Goal: Task Accomplishment & Management: Complete application form

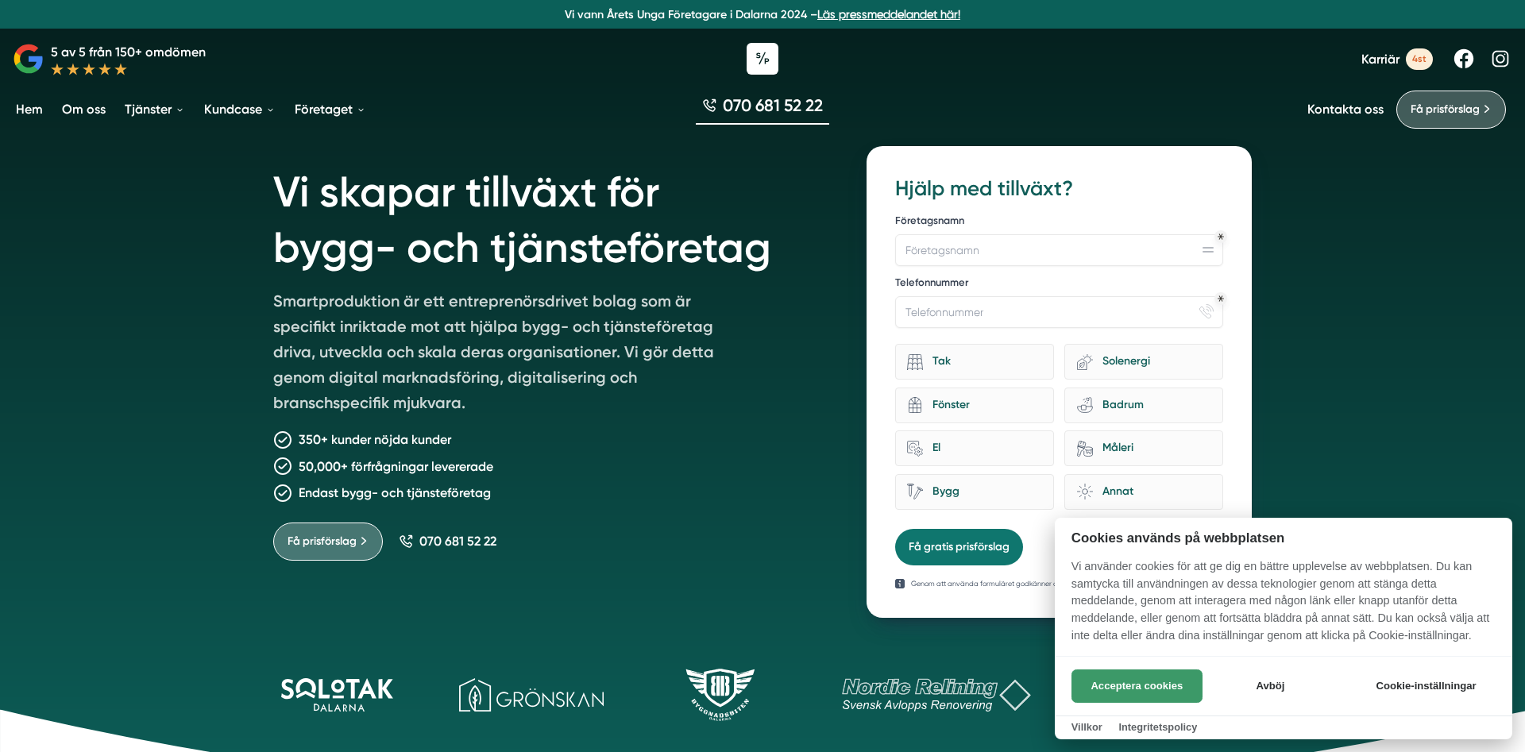
click at [1171, 688] on button "Acceptera cookies" at bounding box center [1136, 685] width 131 height 33
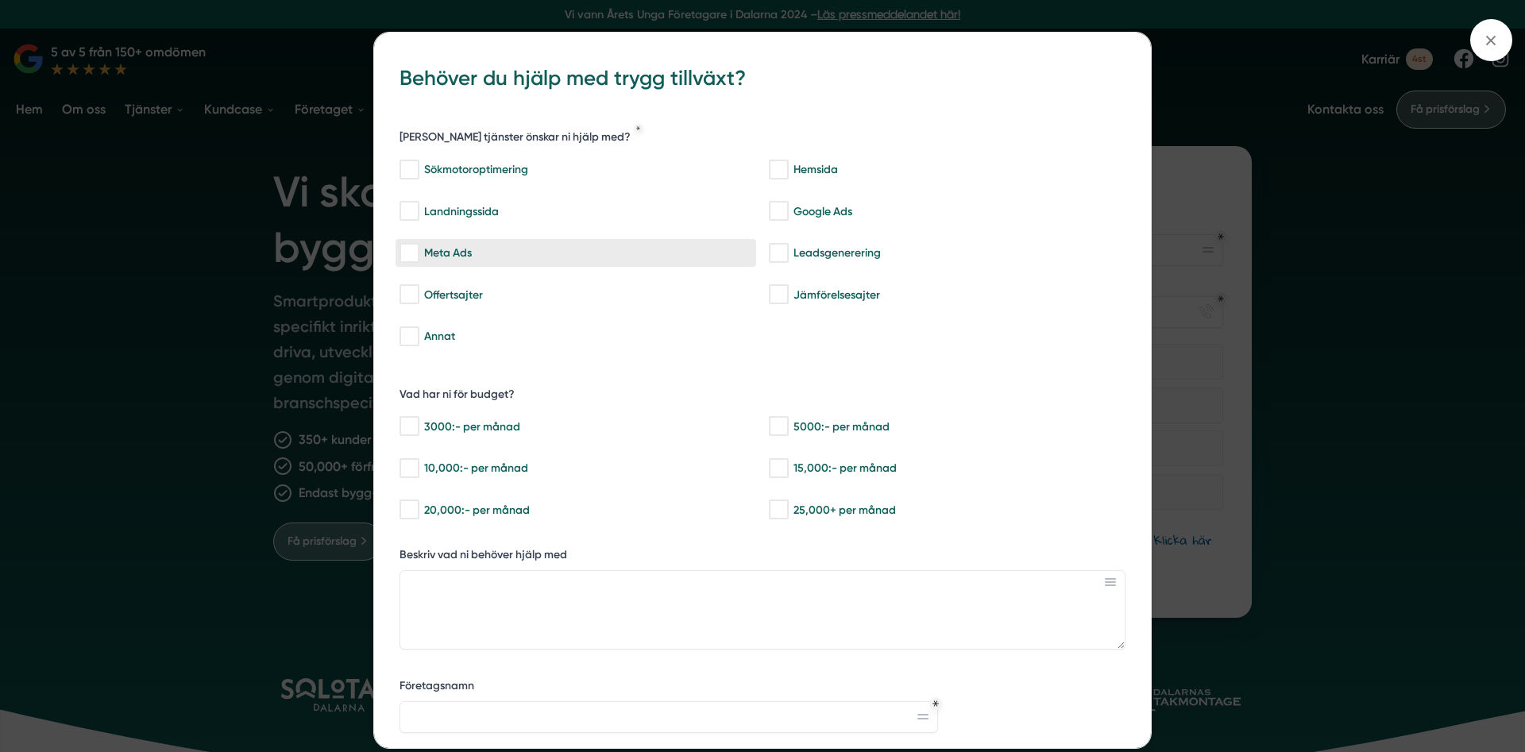
click at [409, 257] on input "Meta Ads" at bounding box center [408, 253] width 18 height 16
checkbox input "true"
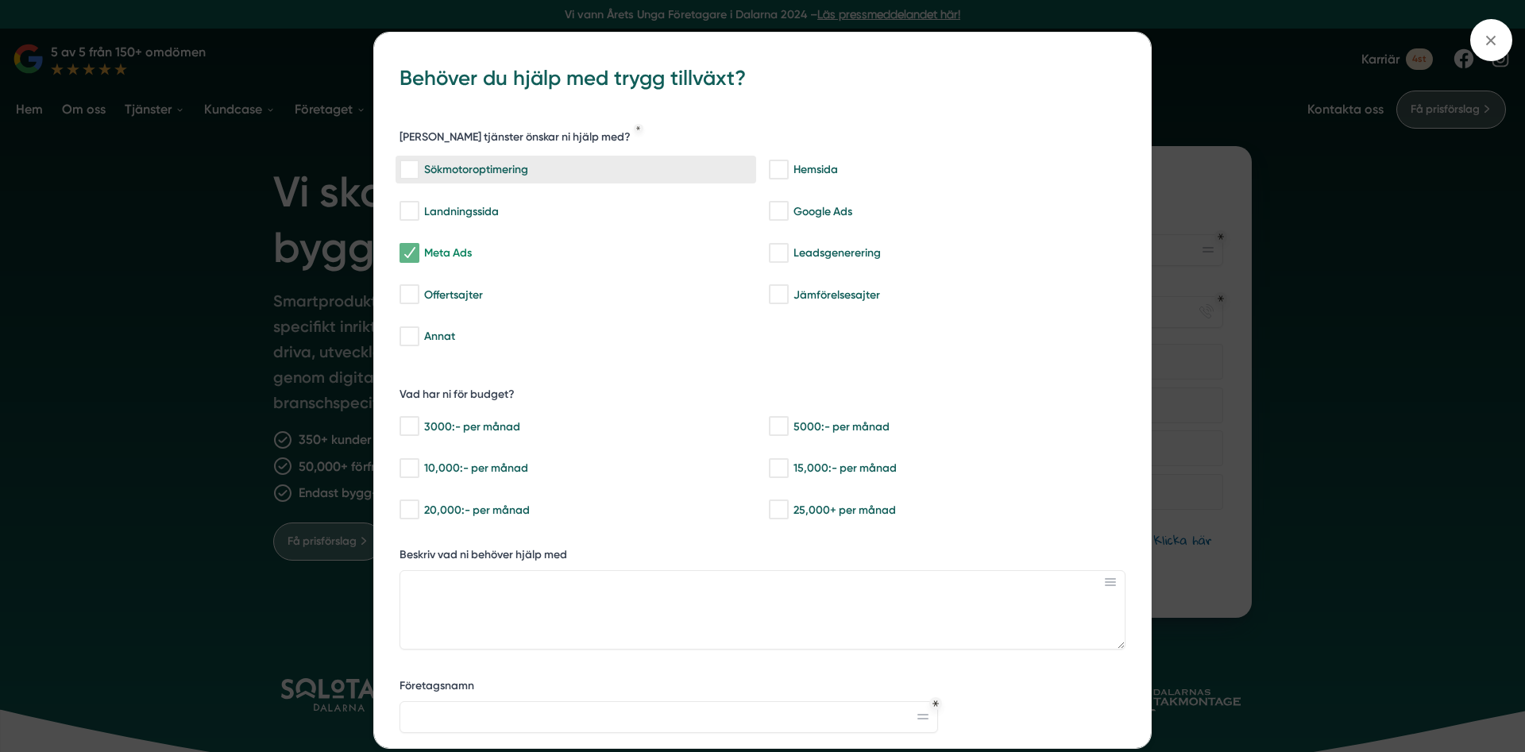
click at [409, 169] on input "Sökmotoroptimering" at bounding box center [408, 170] width 18 height 16
checkbox input "true"
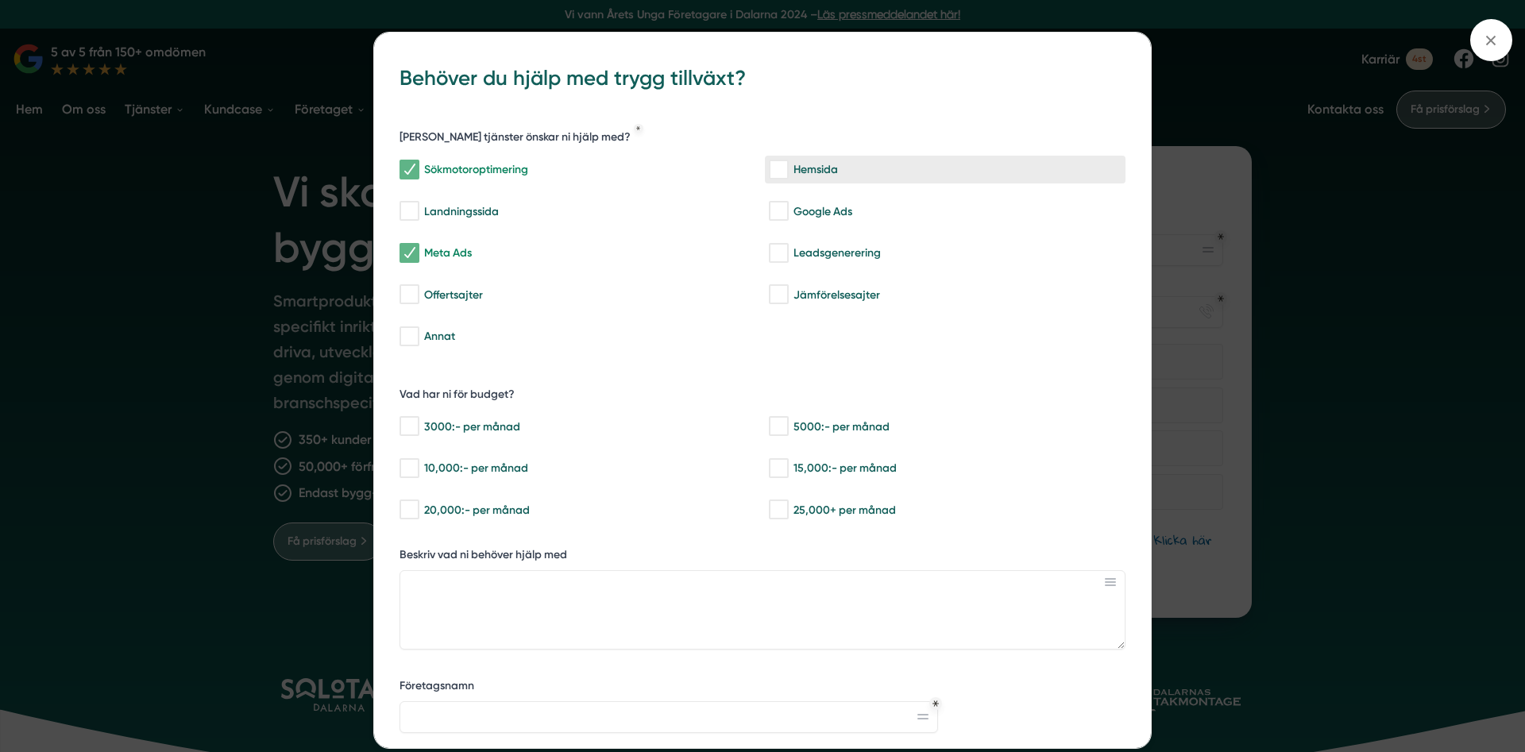
click at [777, 179] on label "Hemsida" at bounding box center [945, 170] width 361 height 28
click at [777, 178] on input "Hemsida" at bounding box center [778, 170] width 18 height 16
checkbox input "true"
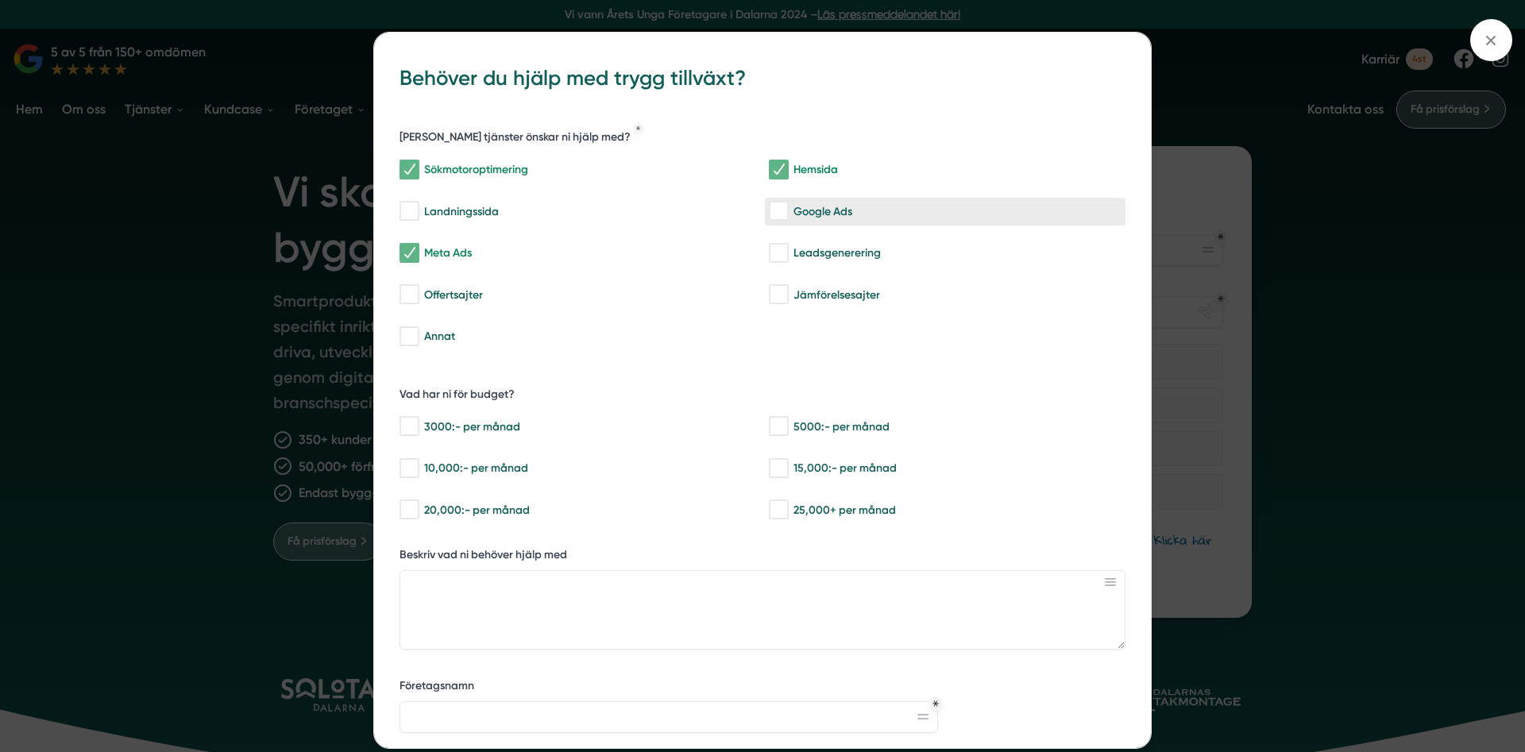
click at [781, 207] on input "Google Ads" at bounding box center [778, 211] width 18 height 16
checkbox input "true"
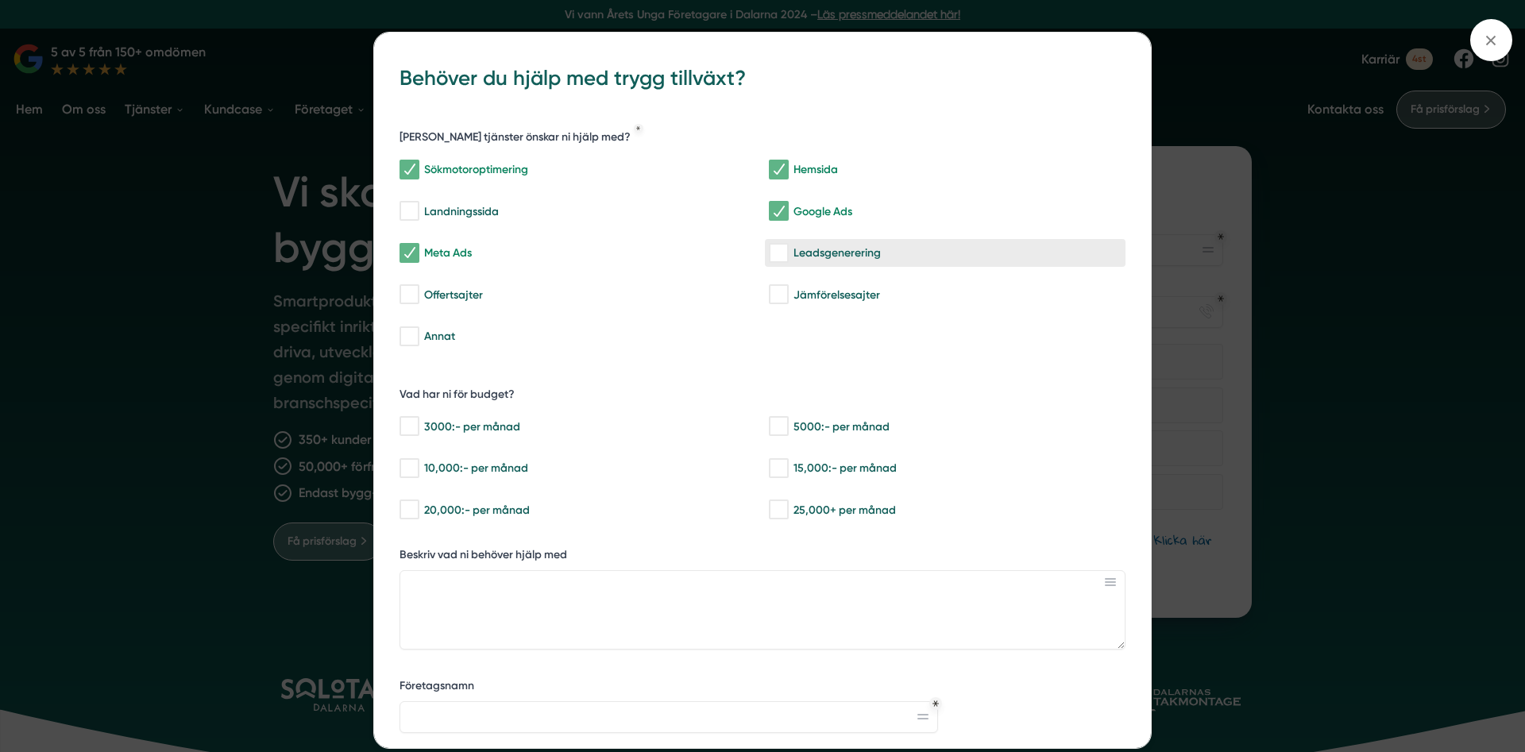
click at [781, 253] on input "Leadsgenerering" at bounding box center [778, 253] width 18 height 16
checkbox input "true"
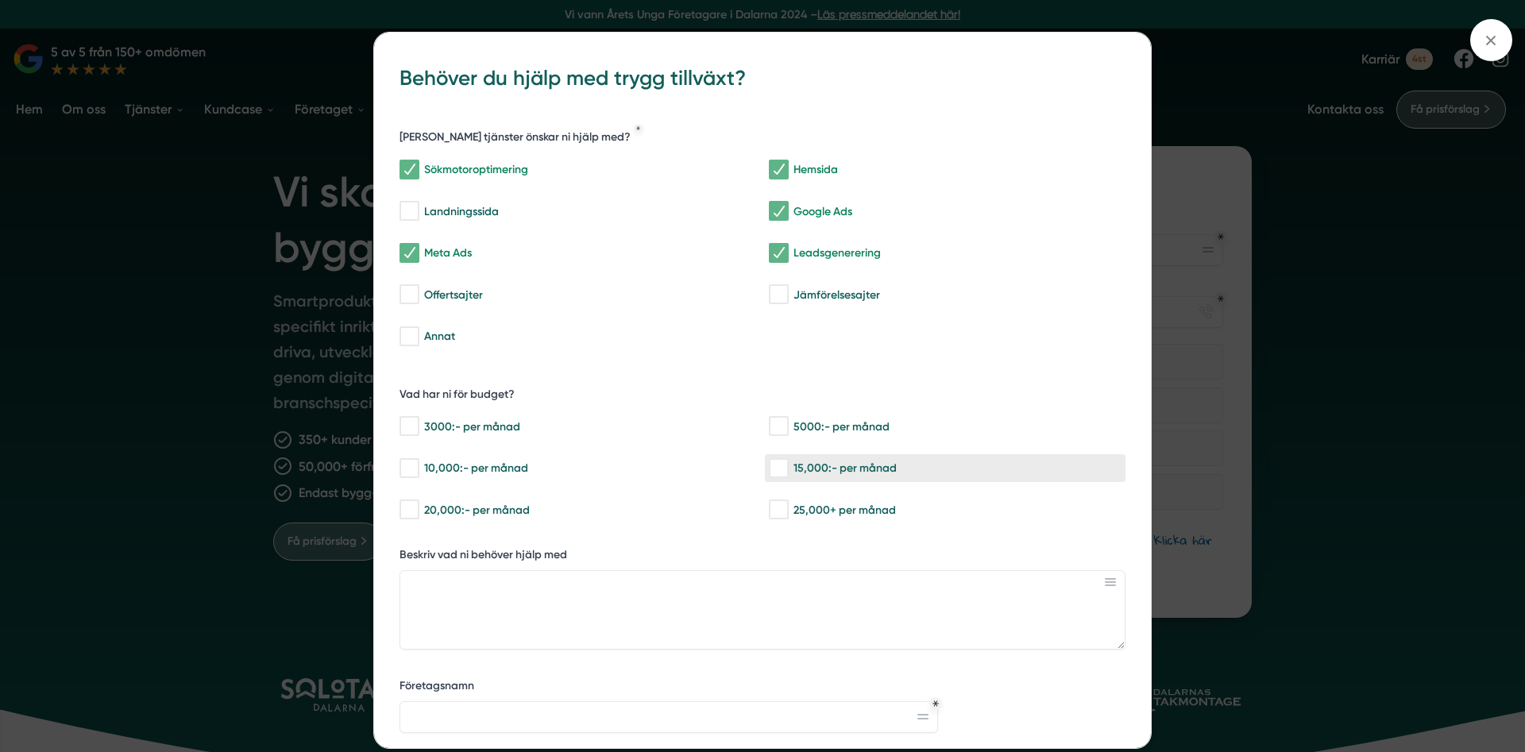
click at [806, 473] on div "15,000:- per månad" at bounding box center [945, 469] width 353 height 16
click at [787, 473] on input "15,000:- per månad" at bounding box center [778, 469] width 18 height 16
checkbox input "true"
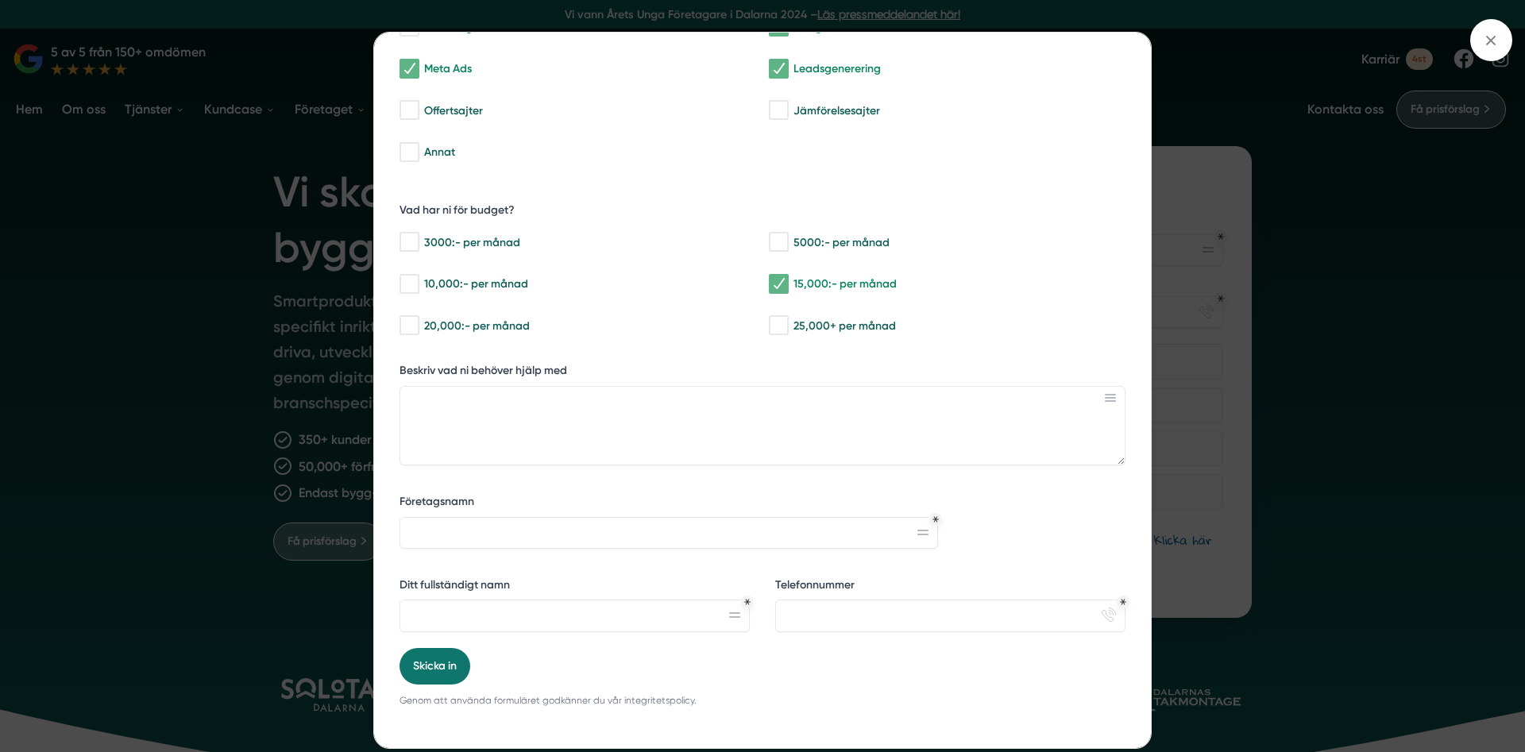
click at [1302, 194] on div "bbc9b822-b2c6-488a-ab3e-9a2d59e49c7c Behöver du hjälp med trygg tillväxt? [PERS…" at bounding box center [762, 376] width 1525 height 752
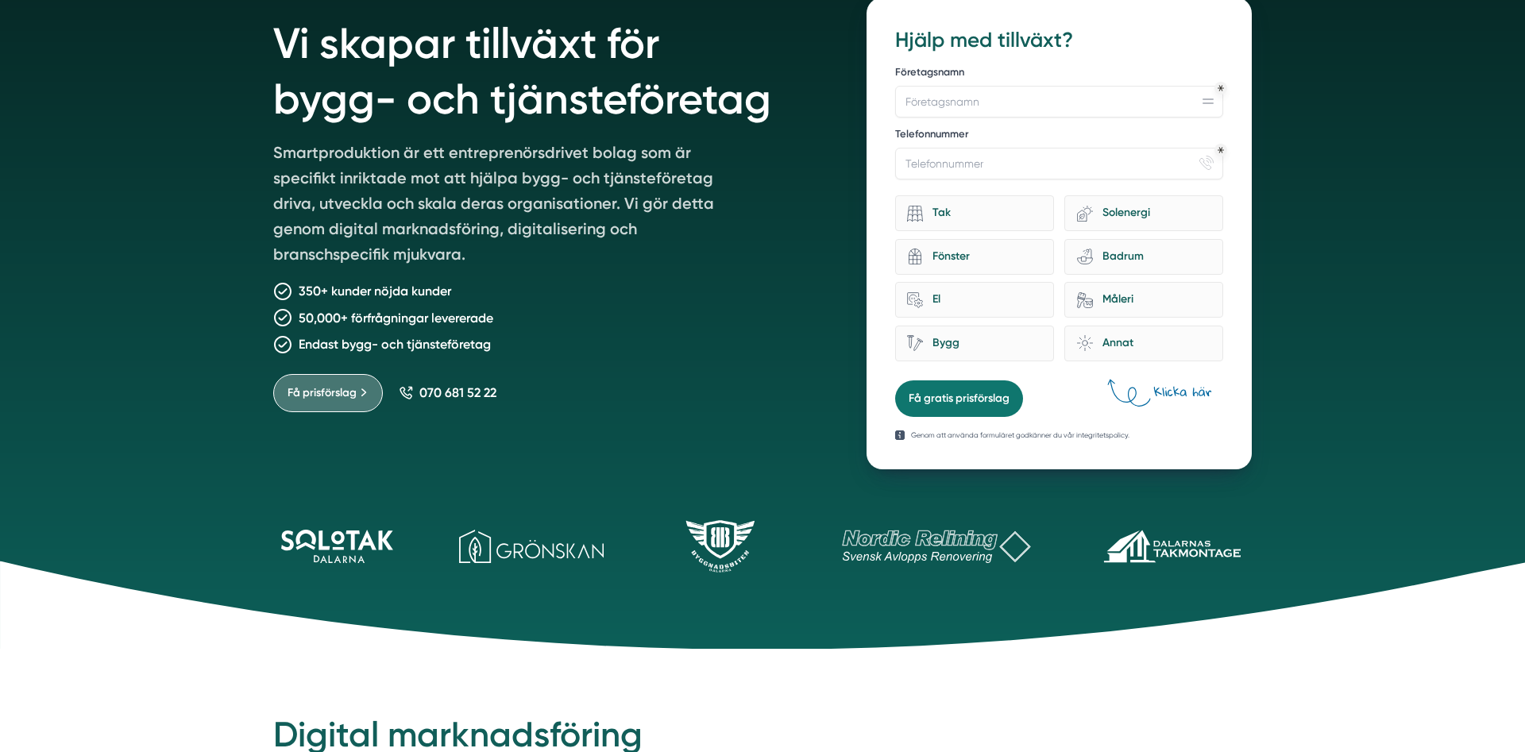
scroll to position [0, 0]
